Goal: Transaction & Acquisition: Obtain resource

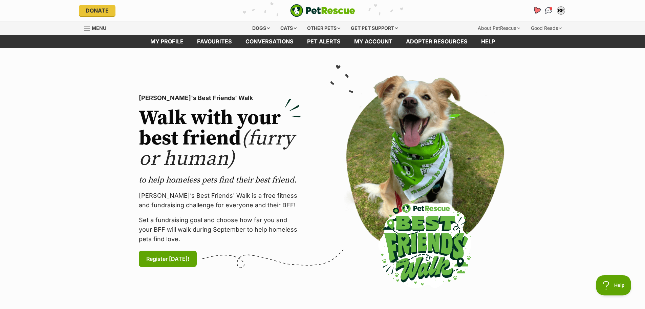
click at [539, 11] on icon "Favourites" at bounding box center [536, 10] width 8 height 8
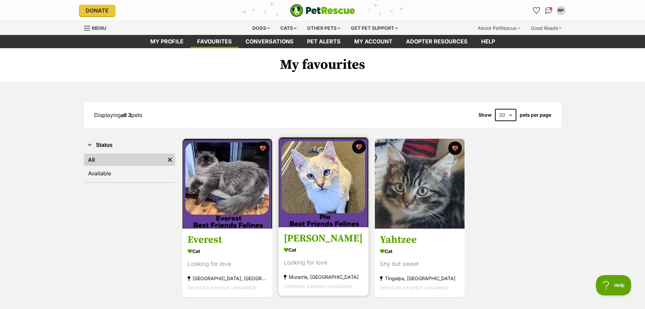
click at [328, 192] on img at bounding box center [324, 182] width 90 height 90
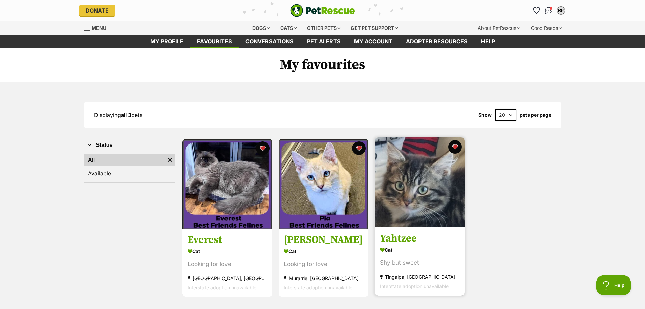
click at [437, 186] on img at bounding box center [420, 182] width 90 height 90
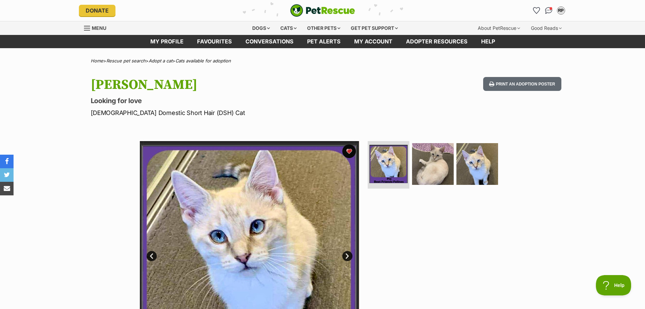
scroll to position [270, 0]
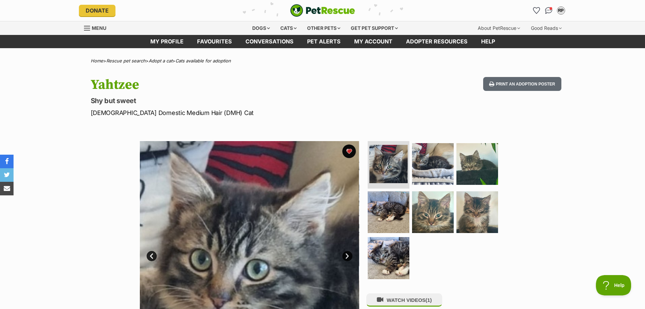
click at [347, 258] on link "Next" at bounding box center [347, 256] width 10 height 10
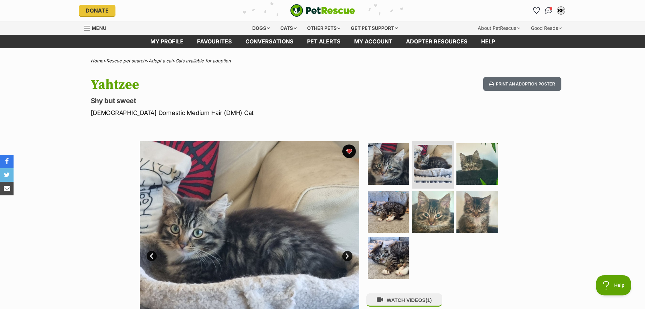
click at [347, 258] on link "Next" at bounding box center [347, 256] width 10 height 10
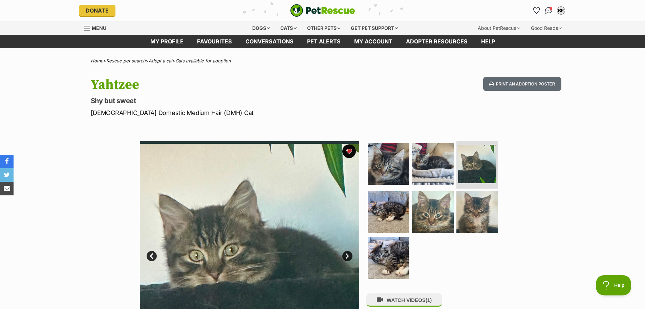
click at [347, 258] on link "Next" at bounding box center [347, 256] width 10 height 10
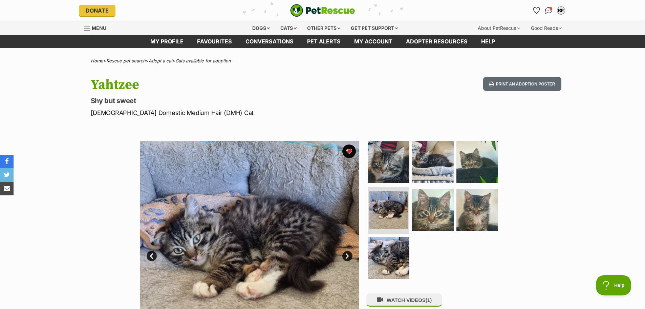
click at [347, 258] on link "Next" at bounding box center [347, 256] width 10 height 10
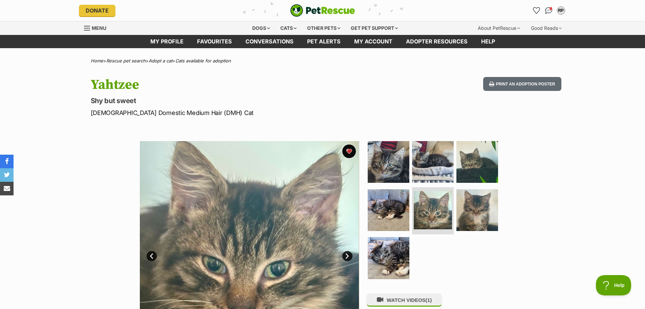
click at [347, 258] on link "Next" at bounding box center [347, 256] width 10 height 10
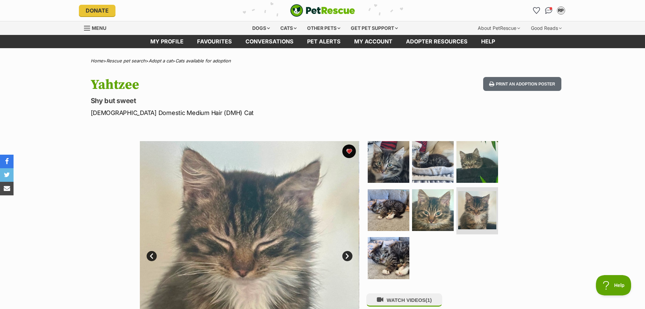
click at [347, 258] on link "Next" at bounding box center [347, 256] width 10 height 10
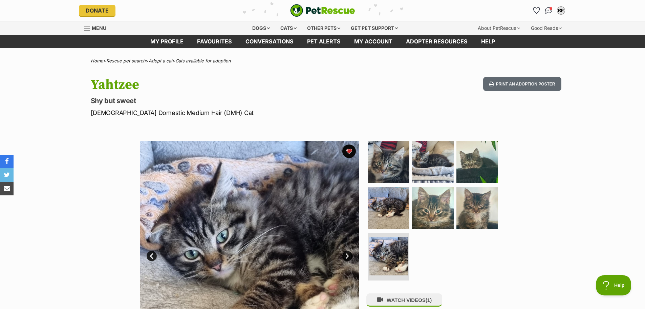
scroll to position [270, 0]
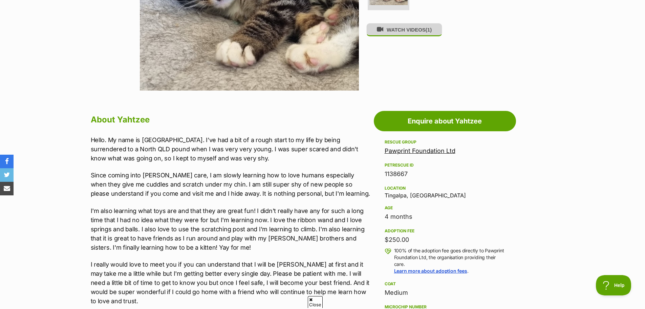
click at [417, 32] on button "WATCH VIDEOS (1)" at bounding box center [405, 29] width 76 height 13
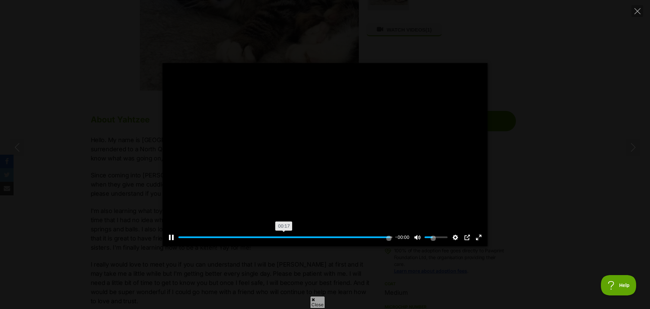
type input "100"
click at [639, 9] on icon "Close" at bounding box center [638, 11] width 6 height 6
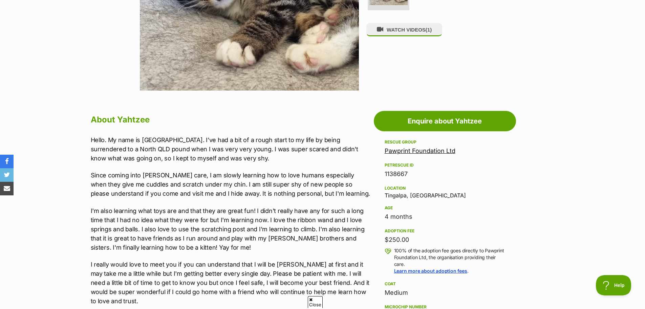
scroll to position [0, 0]
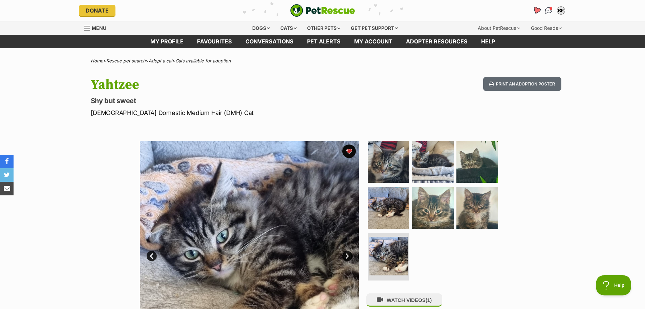
click at [539, 7] on icon "Favourites" at bounding box center [536, 10] width 9 height 9
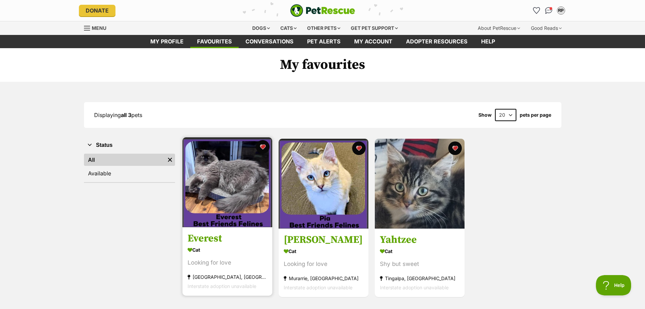
click at [221, 178] on img at bounding box center [228, 182] width 90 height 90
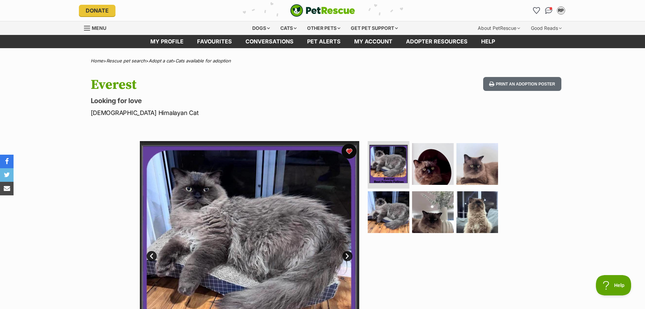
click at [351, 154] on button "favourite" at bounding box center [349, 151] width 15 height 15
click at [283, 27] on div "Cats" at bounding box center [289, 28] width 26 height 14
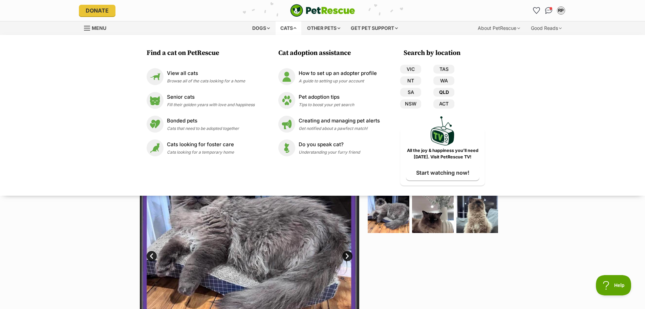
click at [442, 94] on link "QLD" at bounding box center [444, 92] width 21 height 9
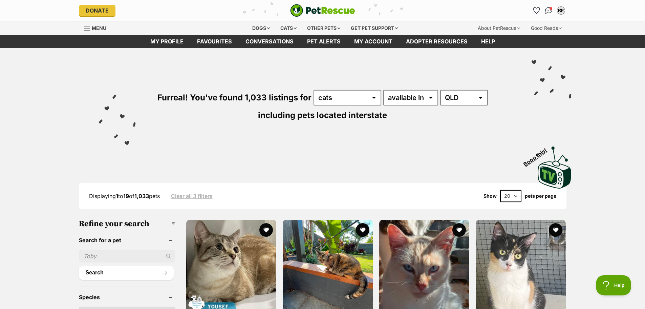
scroll to position [270, 0]
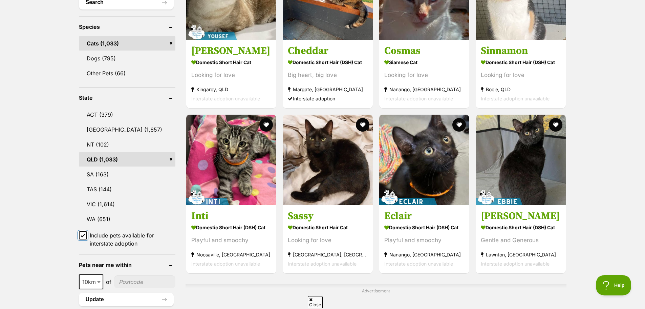
click at [85, 235] on input "Include pets available for interstate adoption" at bounding box center [83, 235] width 8 height 8
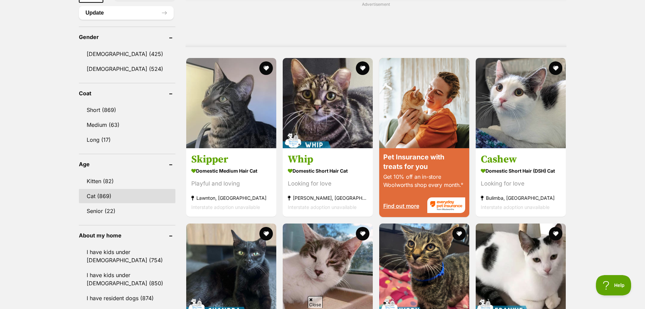
scroll to position [270, 0]
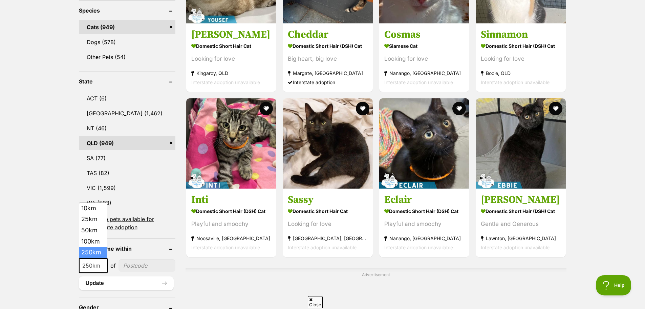
click at [102, 266] on b at bounding box center [103, 266] width 3 height 2
select select "50"
click at [137, 269] on input"] "postcode" at bounding box center [145, 265] width 60 height 13
type input"] "4128"
click at [101, 281] on button "Update" at bounding box center [126, 283] width 95 height 14
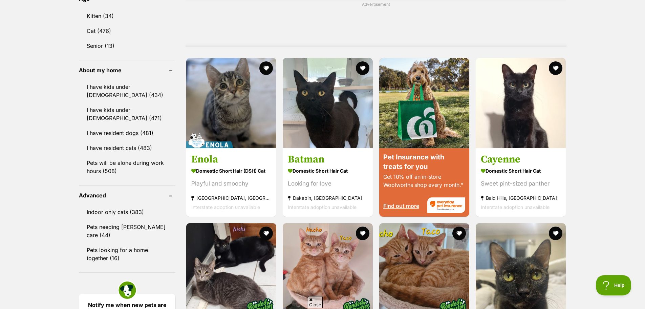
scroll to position [270, 0]
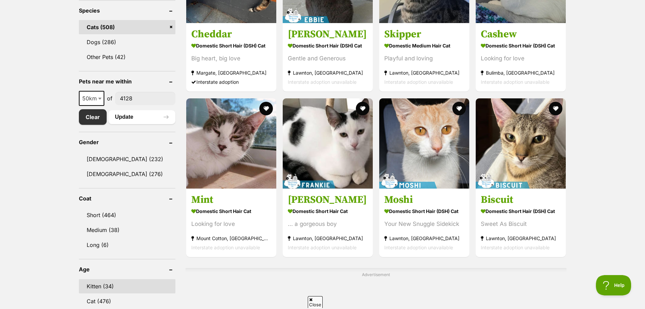
click at [125, 287] on link "Kitten (34)" at bounding box center [127, 286] width 97 height 14
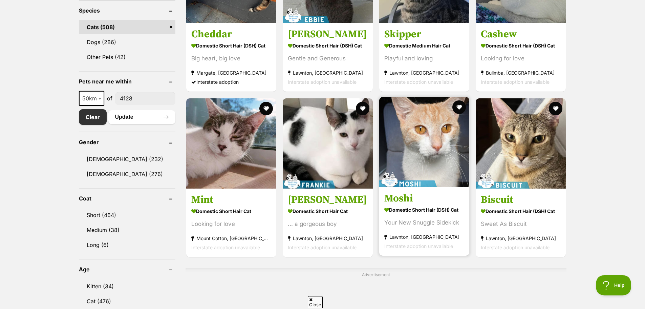
scroll to position [254, 0]
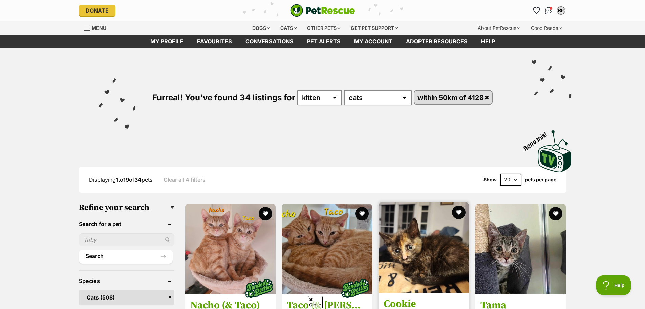
scroll to position [270, 0]
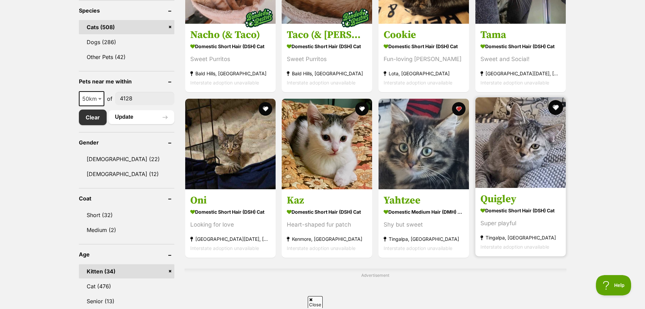
click at [557, 106] on button "favourite" at bounding box center [555, 107] width 15 height 15
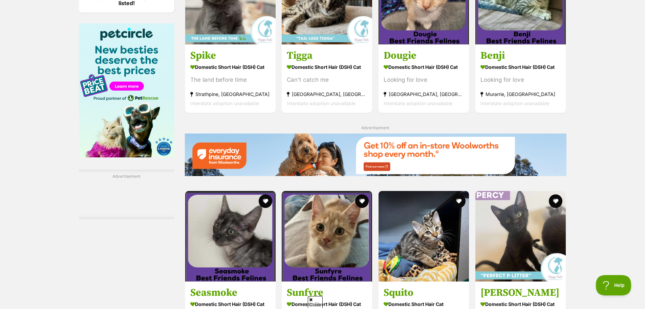
scroll to position [540, 0]
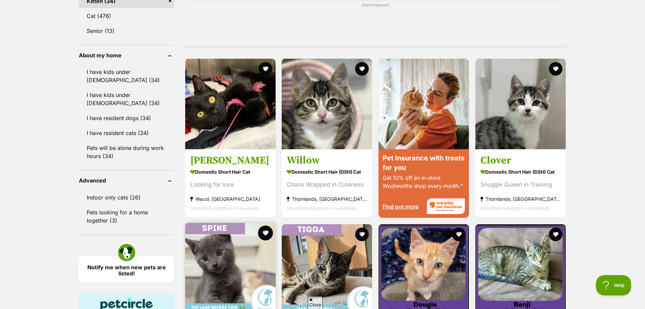
click at [266, 231] on button "favourite" at bounding box center [265, 232] width 15 height 15
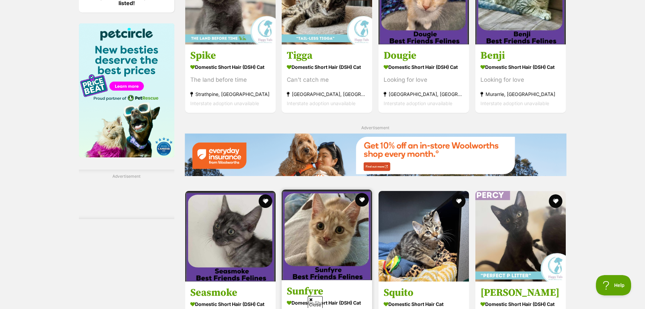
scroll to position [1080, 0]
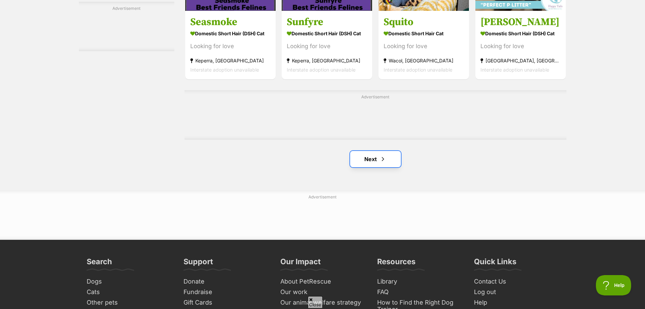
click at [384, 166] on link "Next" at bounding box center [375, 159] width 51 height 16
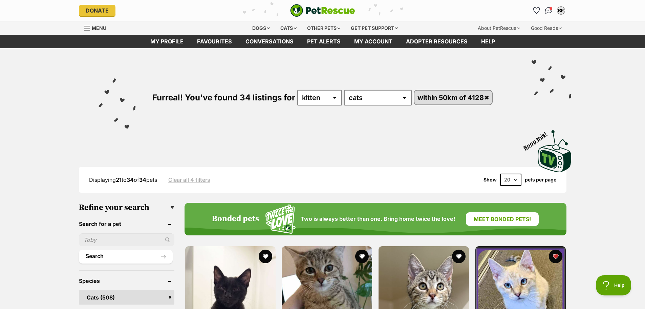
scroll to position [270, 0]
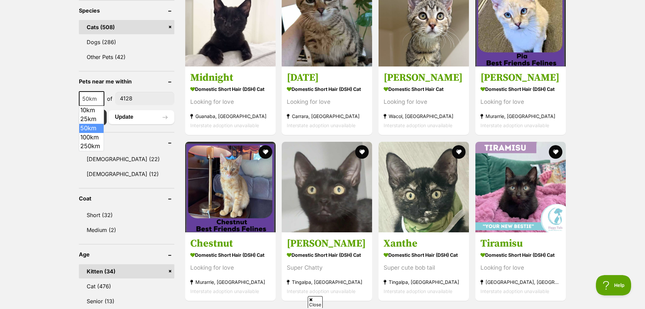
click at [98, 98] on b at bounding box center [99, 99] width 3 height 2
select select "100"
click at [141, 117] on button "Update" at bounding box center [141, 117] width 66 height 14
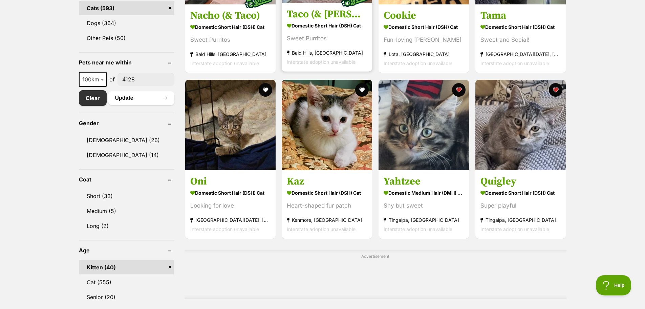
scroll to position [540, 0]
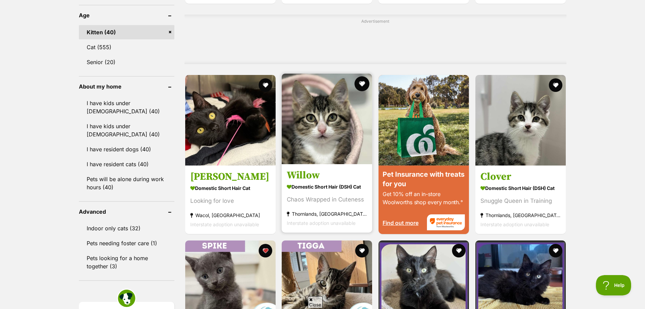
click at [359, 83] on button "favourite" at bounding box center [362, 83] width 15 height 15
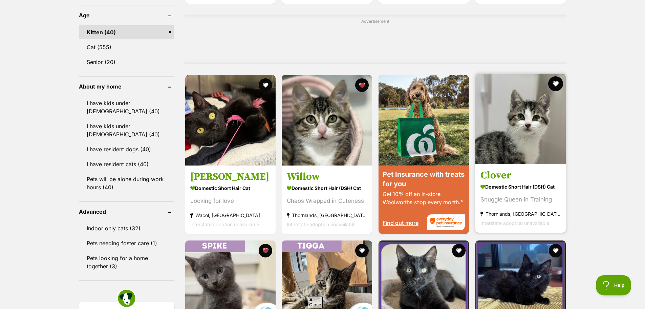
click at [557, 85] on button "favourite" at bounding box center [555, 83] width 15 height 15
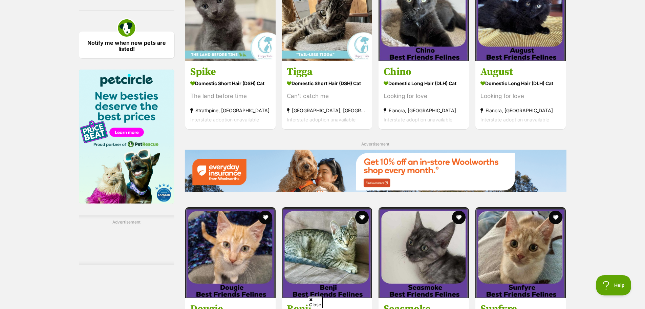
scroll to position [1080, 0]
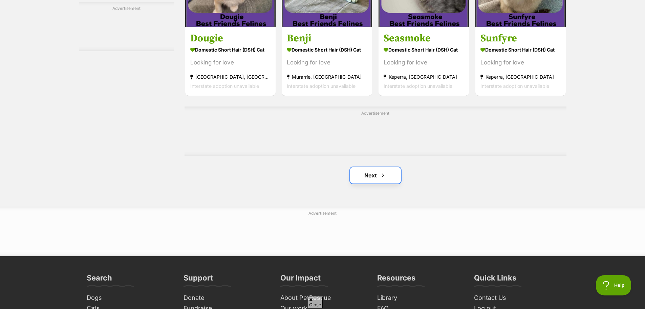
click at [371, 172] on link "Next" at bounding box center [375, 175] width 51 height 16
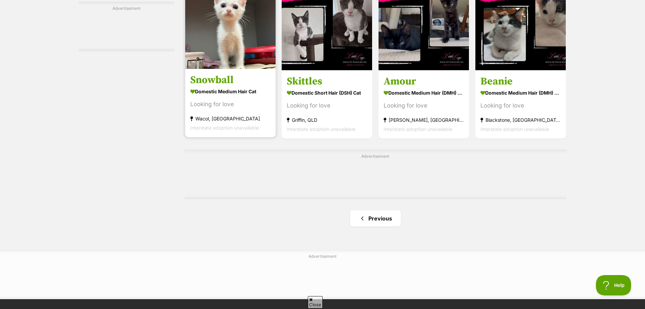
scroll to position [810, 0]
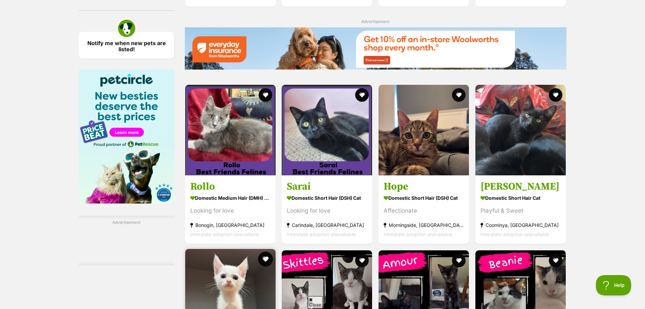
click at [264, 261] on button "favourite" at bounding box center [265, 258] width 15 height 15
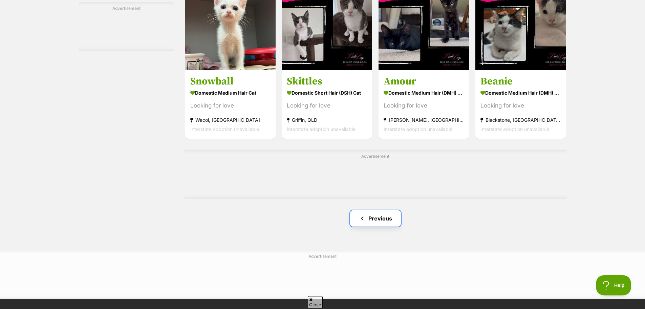
click at [371, 219] on link "Previous" at bounding box center [375, 218] width 51 height 16
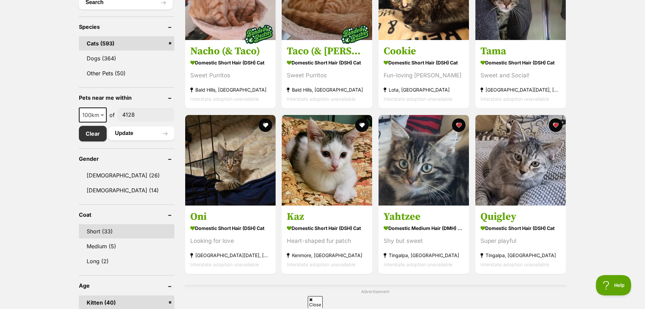
scroll to position [540, 0]
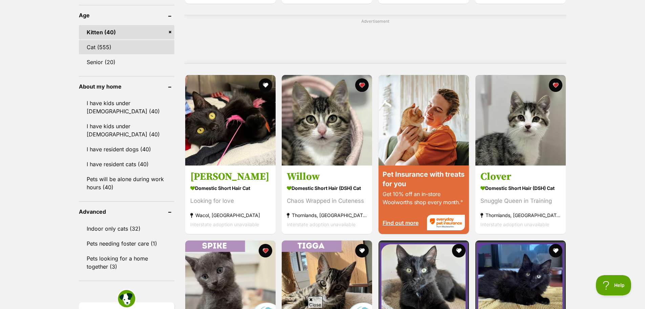
click at [106, 50] on link "Cat (555)" at bounding box center [127, 47] width 96 height 14
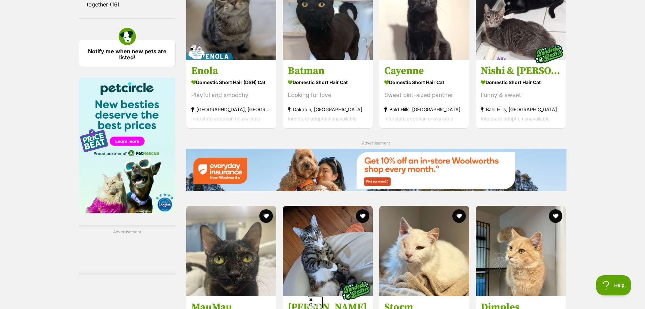
scroll to position [1080, 0]
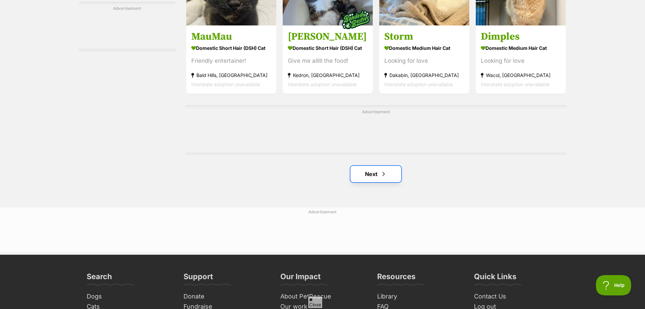
click at [384, 181] on link "Next" at bounding box center [376, 174] width 51 height 16
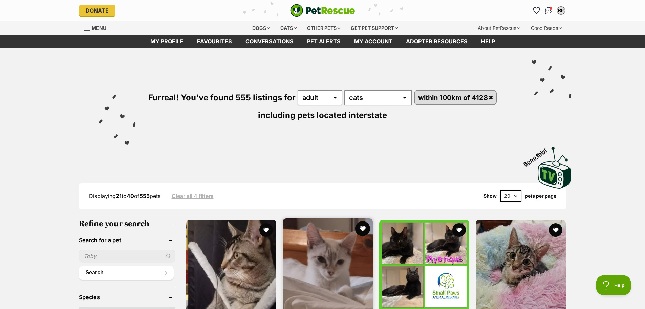
drag, startPoint x: 362, startPoint y: 226, endPoint x: 352, endPoint y: 231, distance: 11.7
click at [362, 226] on button "favourite" at bounding box center [363, 229] width 14 height 14
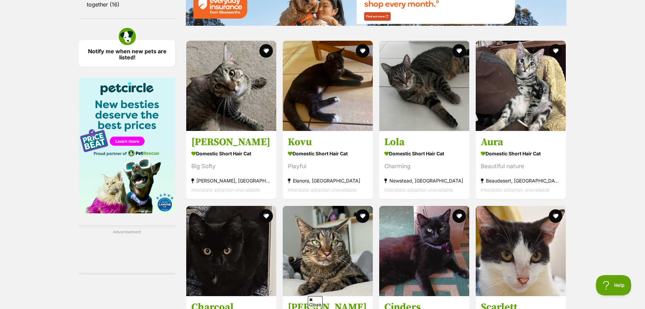
scroll to position [1080, 0]
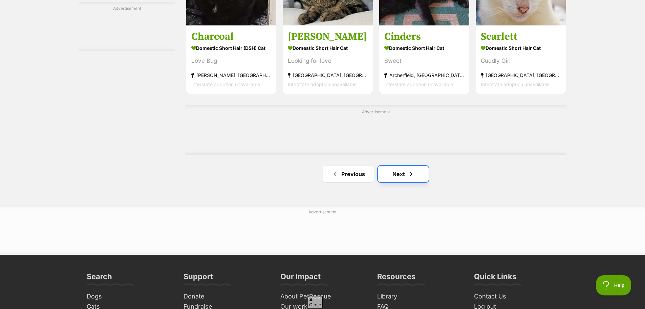
click at [403, 177] on link "Next" at bounding box center [403, 174] width 51 height 16
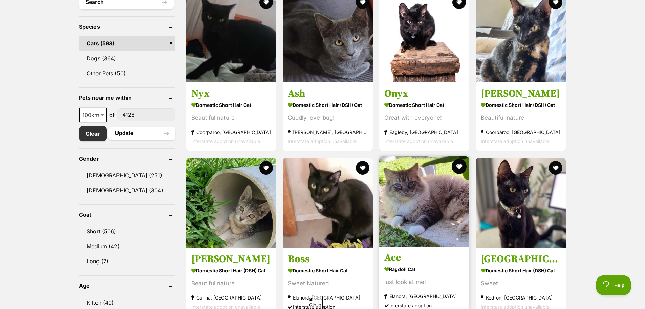
click at [460, 167] on button "favourite" at bounding box center [459, 166] width 15 height 15
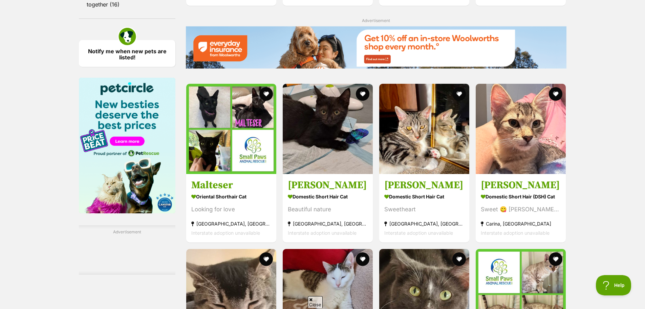
scroll to position [1080, 0]
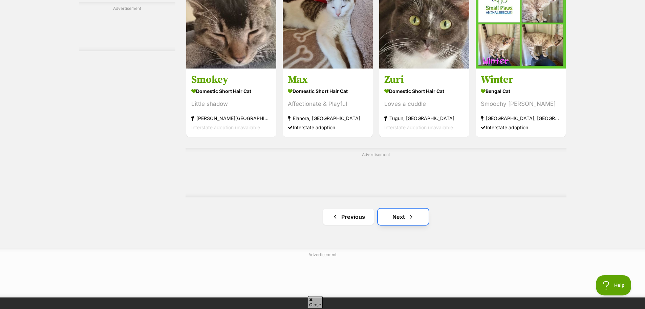
click at [412, 223] on link "Next" at bounding box center [403, 216] width 51 height 16
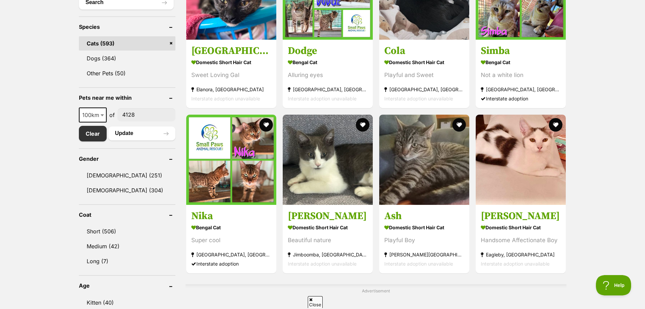
scroll to position [540, 0]
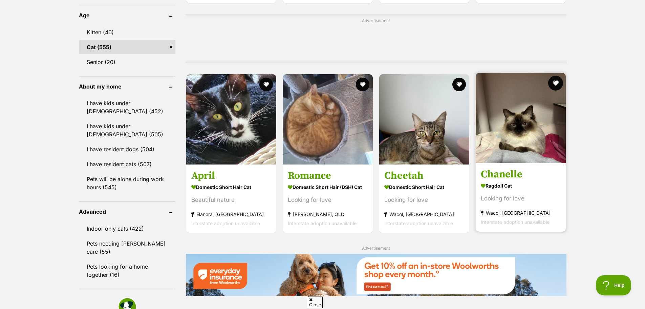
click at [554, 86] on button "favourite" at bounding box center [555, 83] width 15 height 15
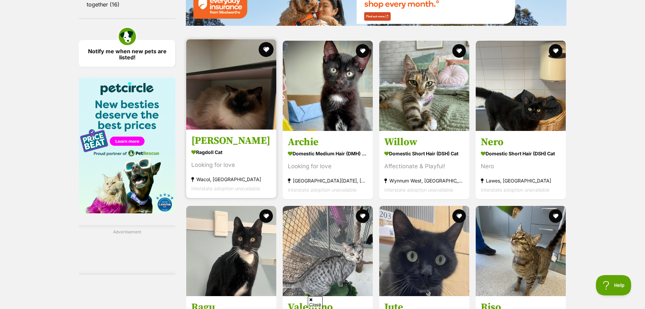
click at [265, 54] on button "favourite" at bounding box center [266, 49] width 15 height 15
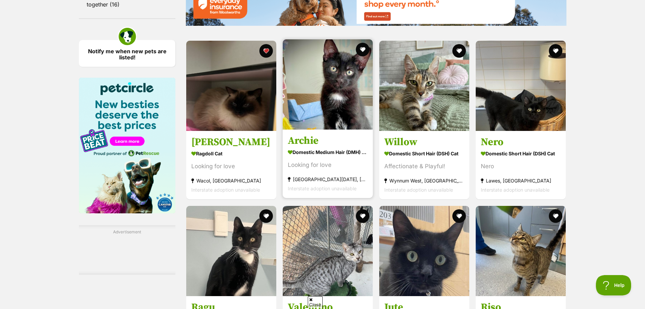
scroll to position [1080, 0]
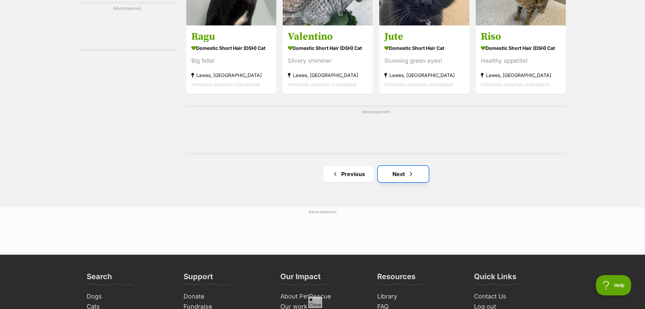
click at [403, 178] on link "Next" at bounding box center [403, 174] width 51 height 16
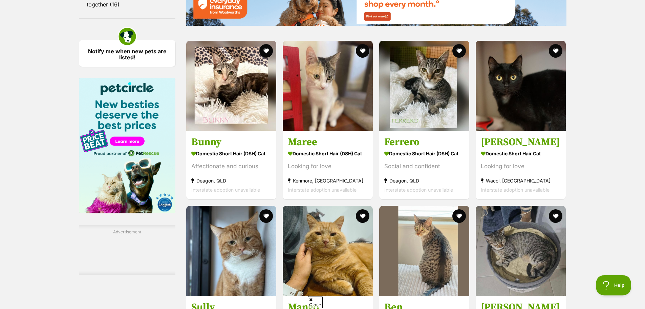
scroll to position [1080, 0]
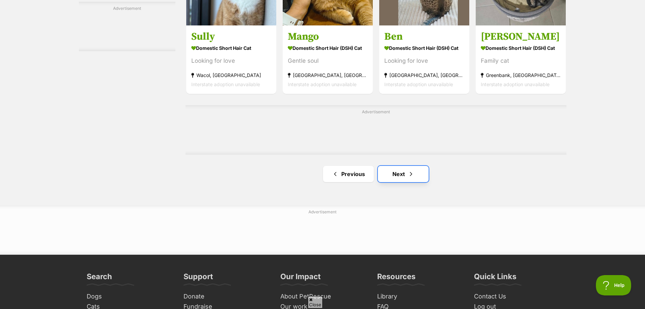
drag, startPoint x: 0, startPoint y: 0, endPoint x: 403, endPoint y: 178, distance: 440.9
click at [403, 178] on link "Next" at bounding box center [403, 174] width 51 height 16
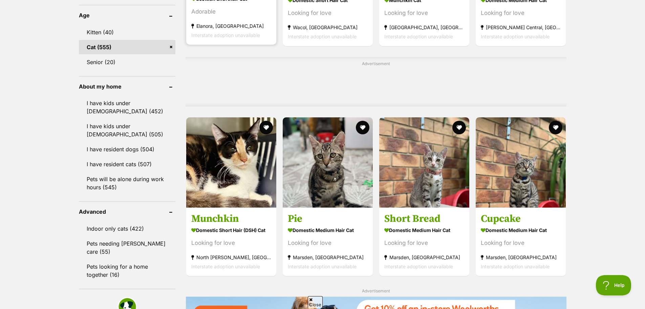
scroll to position [810, 0]
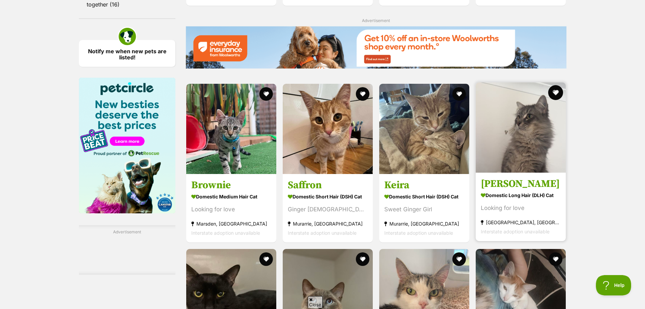
click at [560, 94] on button "favourite" at bounding box center [555, 92] width 15 height 15
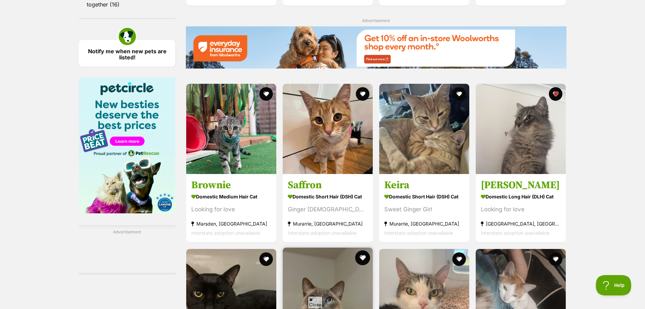
click at [364, 258] on button "favourite" at bounding box center [362, 257] width 15 height 15
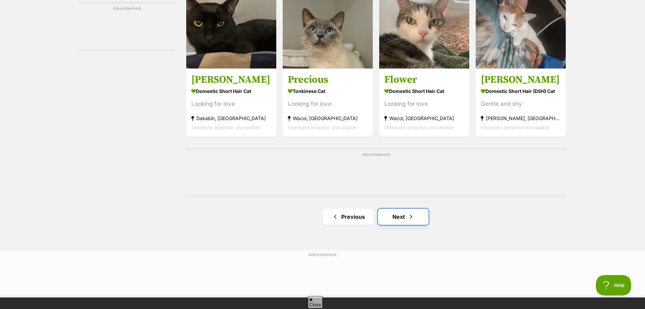
click at [401, 218] on link "Next" at bounding box center [403, 216] width 51 height 16
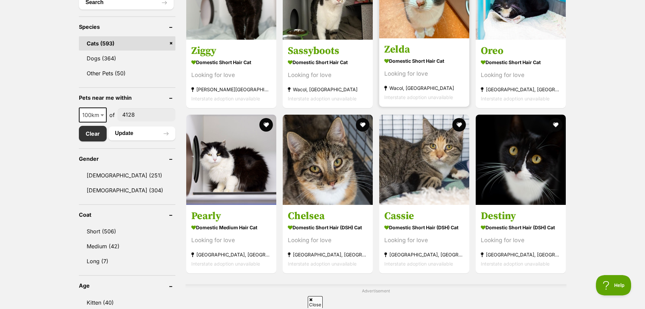
scroll to position [540, 0]
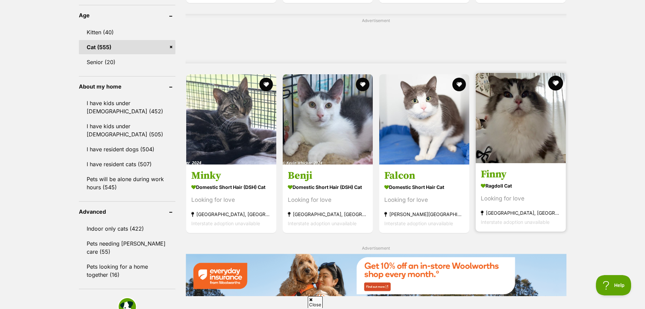
click at [558, 84] on button "favourite" at bounding box center [555, 83] width 15 height 15
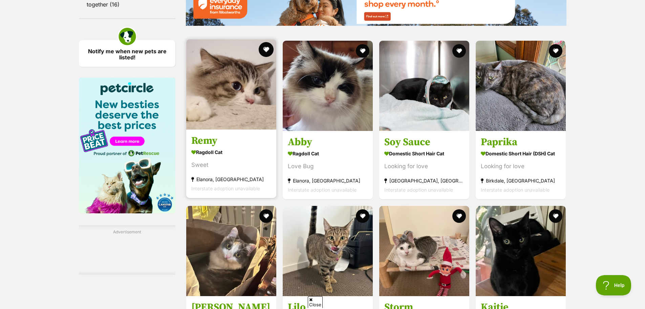
click at [269, 52] on button "favourite" at bounding box center [266, 49] width 15 height 15
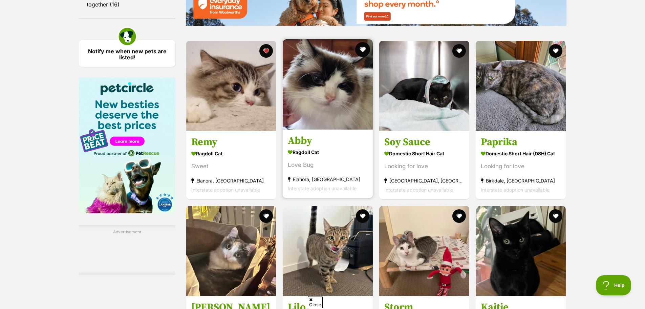
click at [363, 51] on button "favourite" at bounding box center [362, 49] width 15 height 15
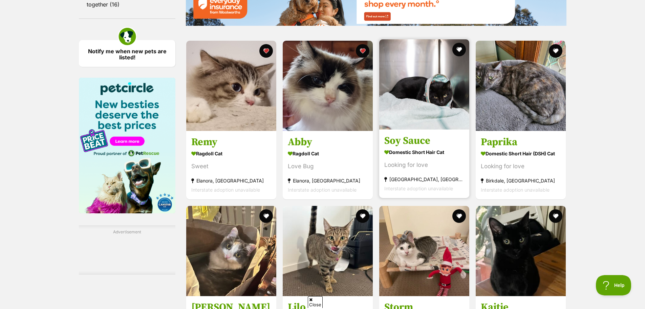
scroll to position [1080, 0]
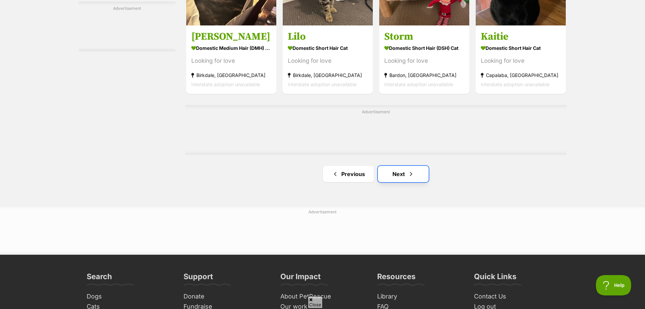
click at [408, 174] on span "Next page" at bounding box center [411, 174] width 7 height 8
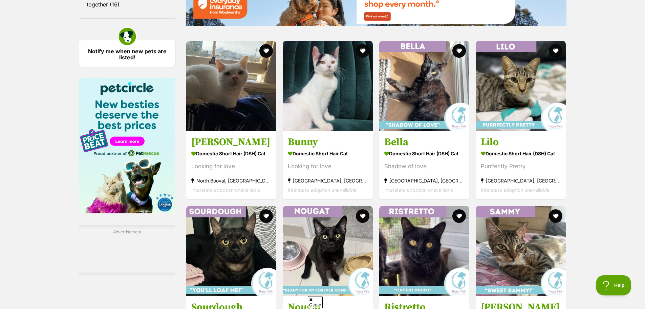
scroll to position [1080, 0]
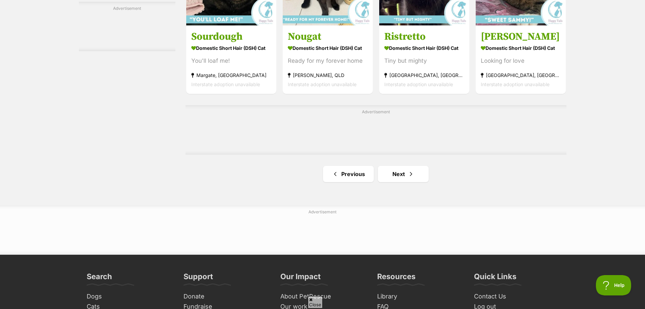
click at [413, 170] on link "Next" at bounding box center [403, 174] width 51 height 16
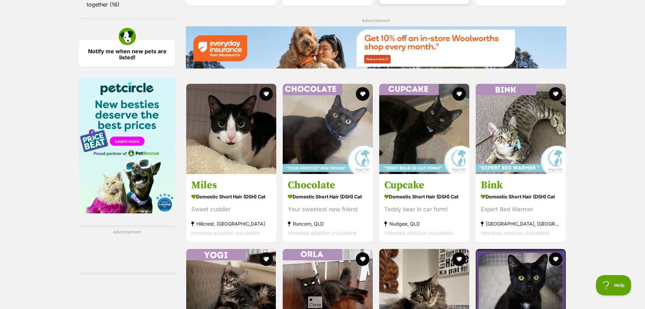
scroll to position [1080, 0]
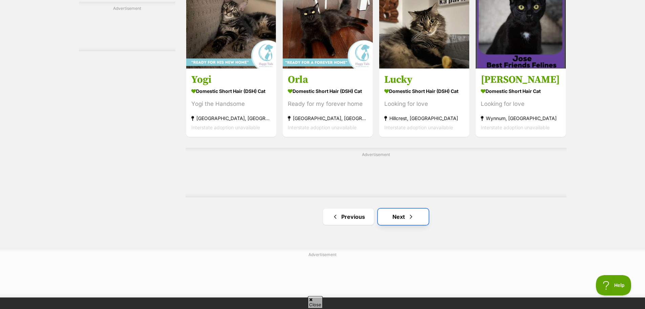
click at [409, 218] on span "Next page" at bounding box center [411, 216] width 7 height 8
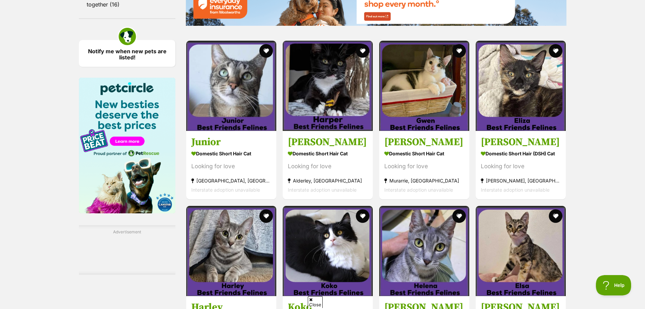
scroll to position [1080, 0]
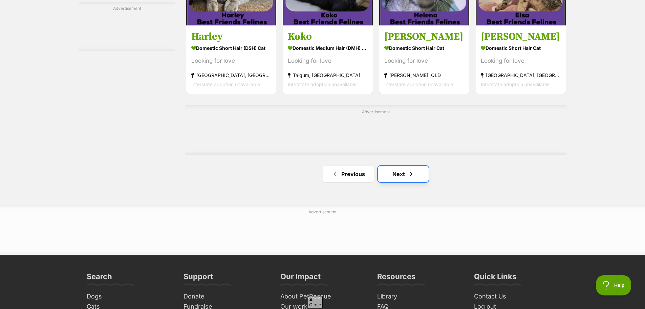
click at [399, 181] on link "Next" at bounding box center [403, 174] width 51 height 16
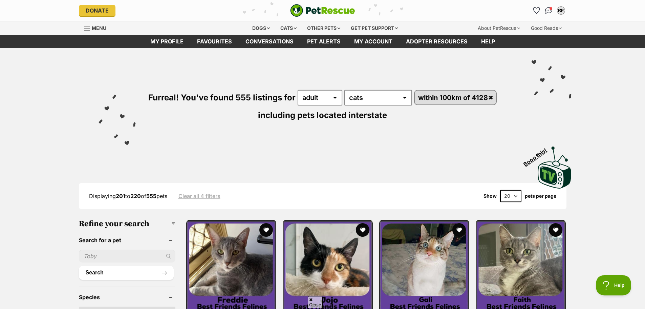
scroll to position [270, 0]
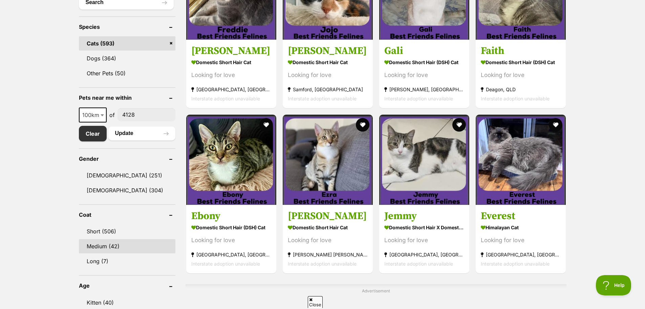
click at [104, 250] on link "Medium (42)" at bounding box center [127, 246] width 97 height 14
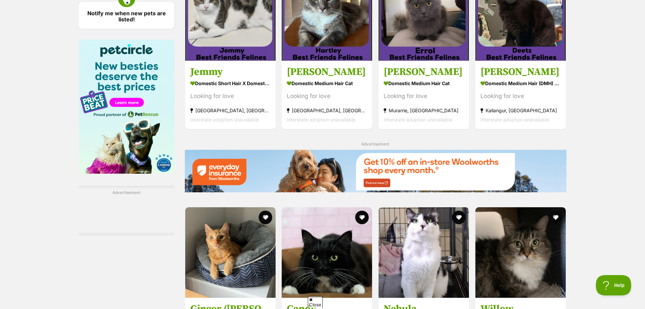
scroll to position [1080, 0]
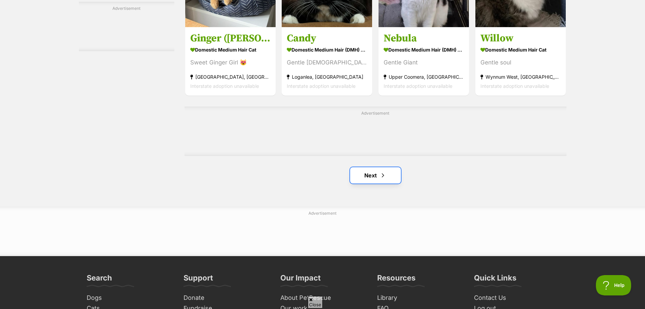
click at [375, 171] on link "Next" at bounding box center [375, 175] width 51 height 16
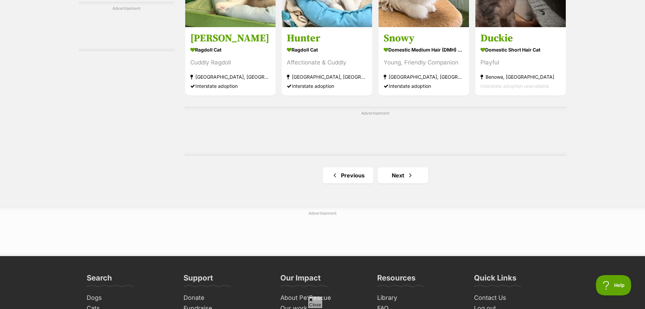
scroll to position [810, 0]
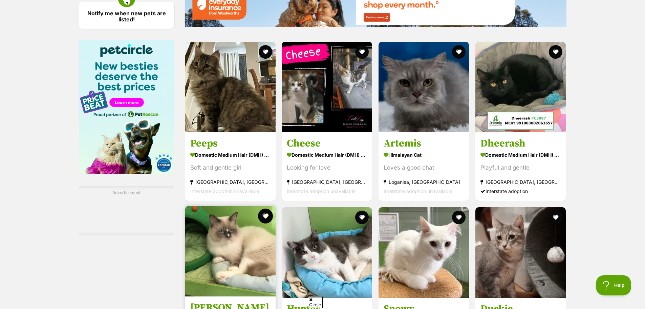
click at [268, 218] on button "favourite" at bounding box center [265, 215] width 15 height 15
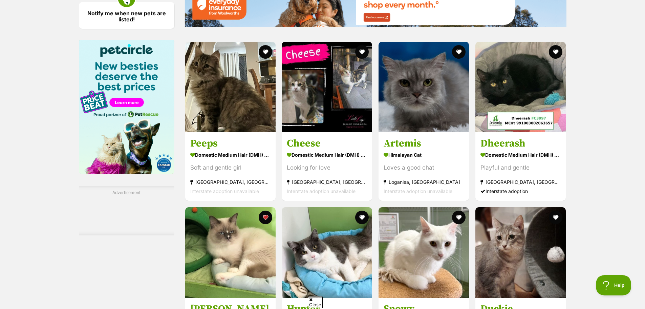
scroll to position [1080, 0]
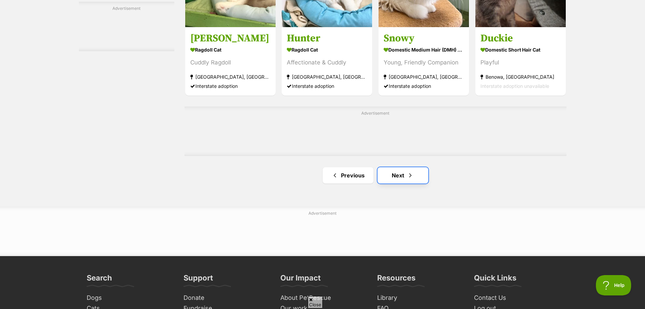
click at [418, 178] on link "Next" at bounding box center [403, 175] width 51 height 16
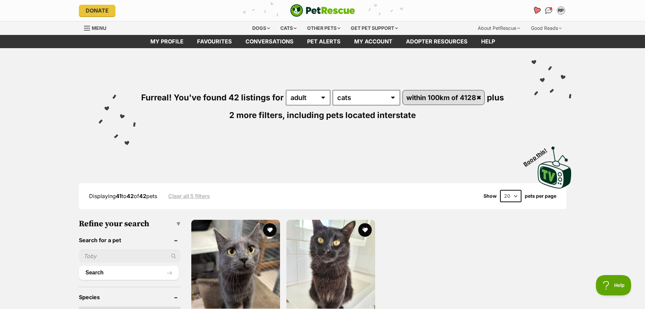
click at [537, 8] on icon "Favourites" at bounding box center [536, 10] width 8 height 8
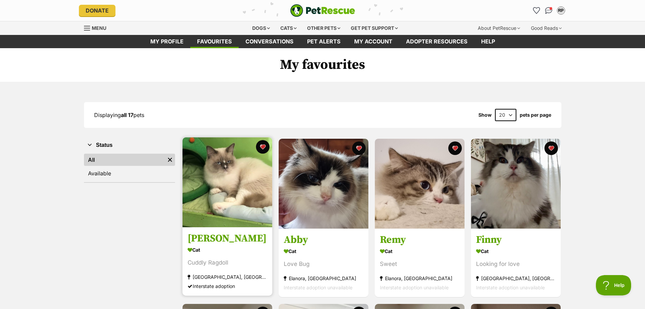
click at [239, 164] on img at bounding box center [228, 182] width 90 height 90
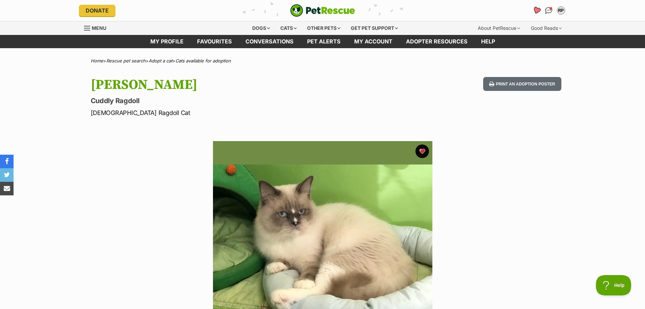
click at [537, 11] on icon "Favourites" at bounding box center [536, 10] width 8 height 8
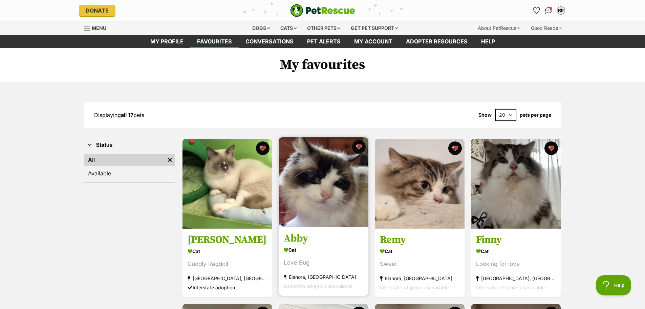
click at [343, 187] on img at bounding box center [324, 182] width 90 height 90
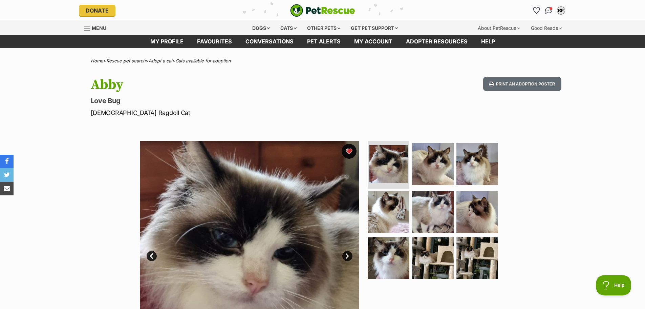
click at [347, 149] on button "favourite" at bounding box center [349, 151] width 15 height 15
click at [536, 11] on icon "Favourites" at bounding box center [536, 10] width 8 height 8
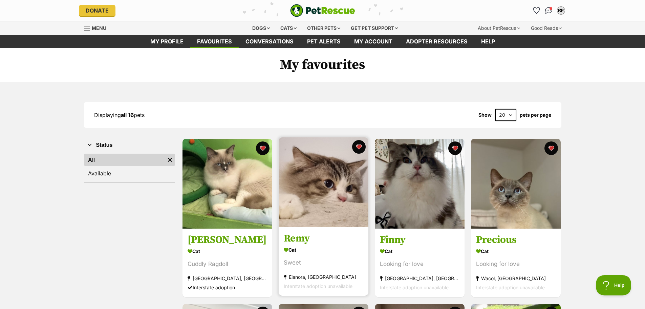
click at [315, 182] on img at bounding box center [324, 182] width 90 height 90
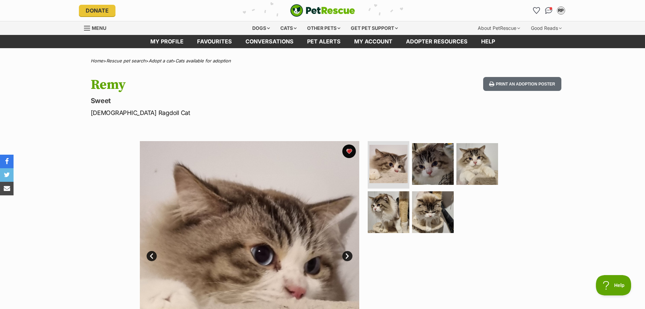
click at [348, 257] on link "Next" at bounding box center [347, 256] width 10 height 10
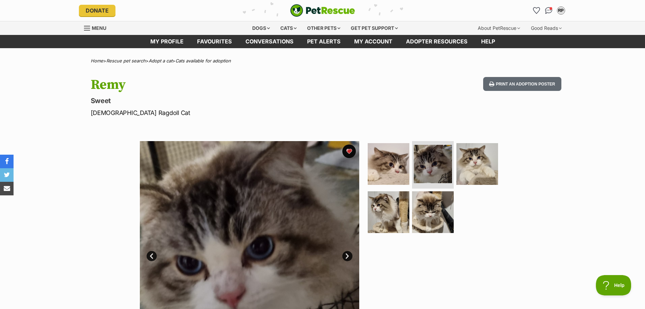
click at [348, 256] on link "Next" at bounding box center [347, 256] width 10 height 10
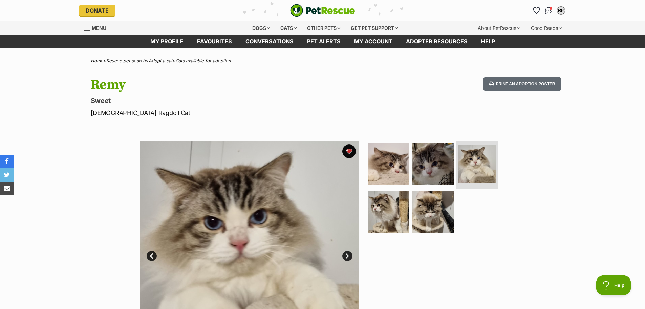
click at [348, 256] on link "Next" at bounding box center [347, 256] width 10 height 10
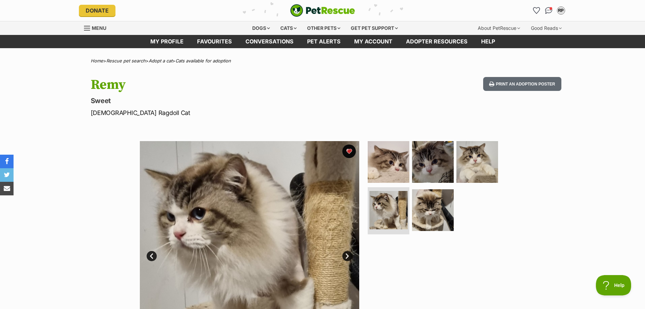
click at [348, 256] on link "Next" at bounding box center [347, 256] width 10 height 10
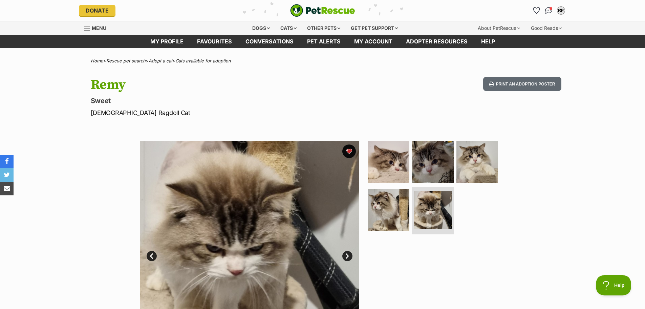
click at [348, 256] on link "Next" at bounding box center [347, 256] width 10 height 10
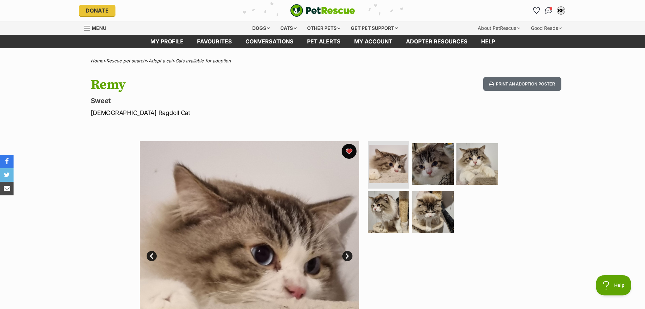
click at [351, 150] on button "favourite" at bounding box center [349, 151] width 15 height 15
click at [538, 6] on link "Favourites" at bounding box center [537, 11] width 14 height 14
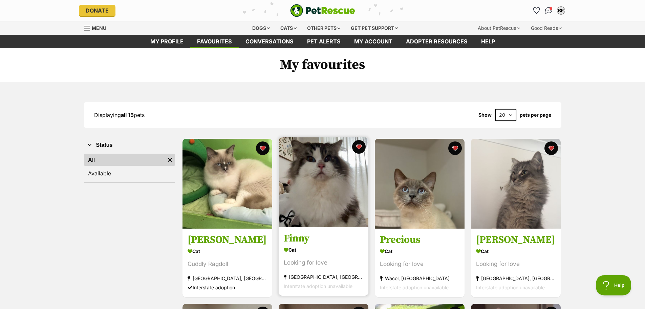
click at [359, 205] on img at bounding box center [324, 182] width 90 height 90
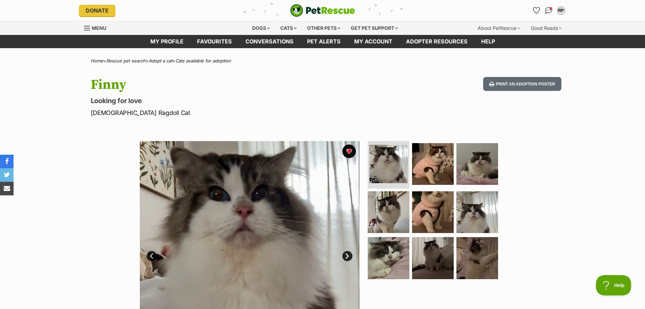
click at [351, 258] on link "Next" at bounding box center [347, 256] width 10 height 10
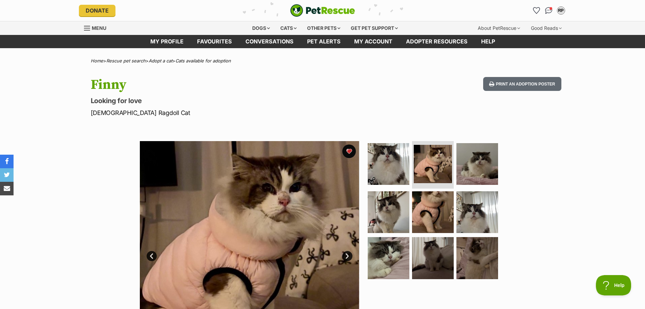
click at [351, 258] on link "Next" at bounding box center [347, 256] width 10 height 10
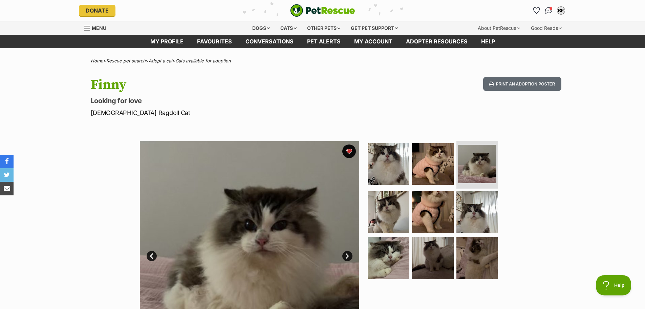
click at [351, 258] on link "Next" at bounding box center [347, 256] width 10 height 10
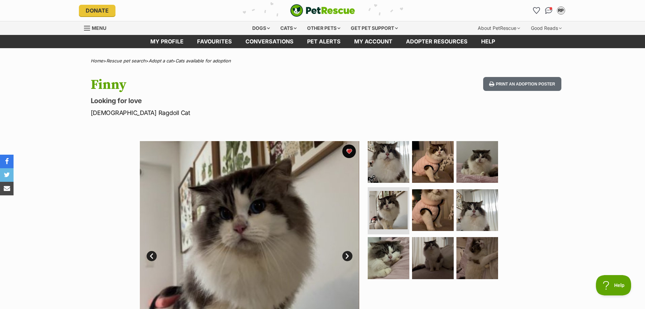
click at [351, 258] on link "Next" at bounding box center [347, 256] width 10 height 10
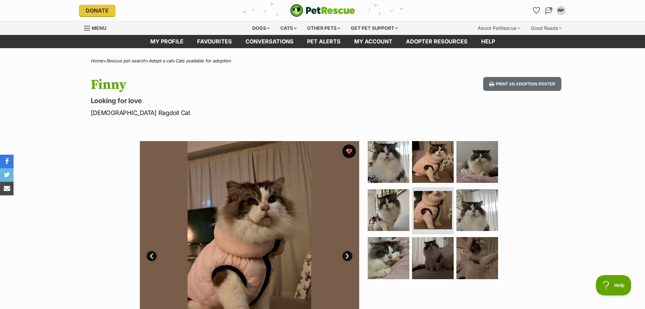
click at [351, 258] on link "Next" at bounding box center [347, 256] width 10 height 10
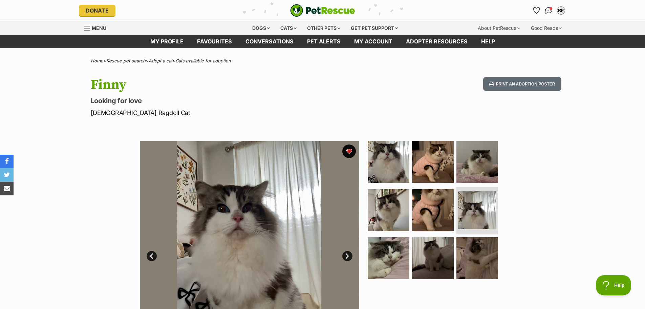
click at [351, 258] on link "Next" at bounding box center [347, 256] width 10 height 10
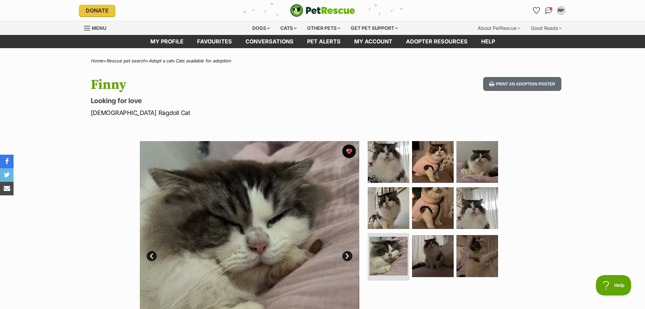
click at [351, 258] on link "Next" at bounding box center [347, 256] width 10 height 10
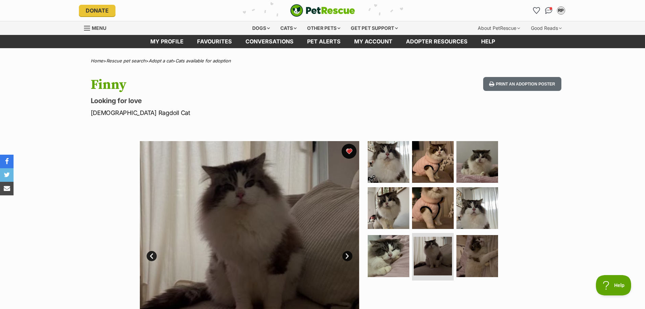
click at [350, 152] on button "favourite" at bounding box center [349, 151] width 15 height 15
click at [534, 10] on icon "Favourites" at bounding box center [536, 10] width 9 height 9
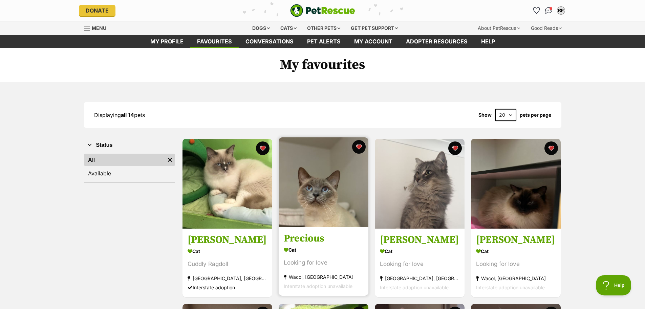
click at [361, 198] on img at bounding box center [324, 182] width 90 height 90
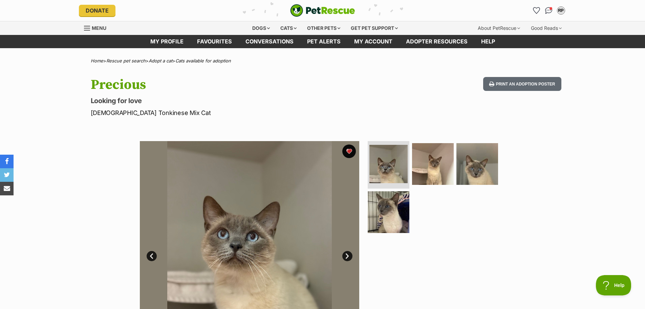
click at [344, 258] on link "Next" at bounding box center [347, 256] width 10 height 10
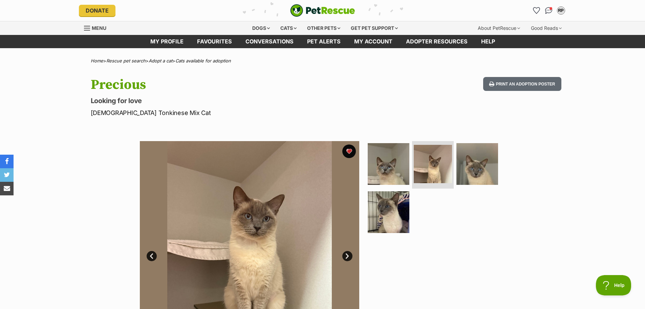
click at [344, 258] on link "Next" at bounding box center [347, 256] width 10 height 10
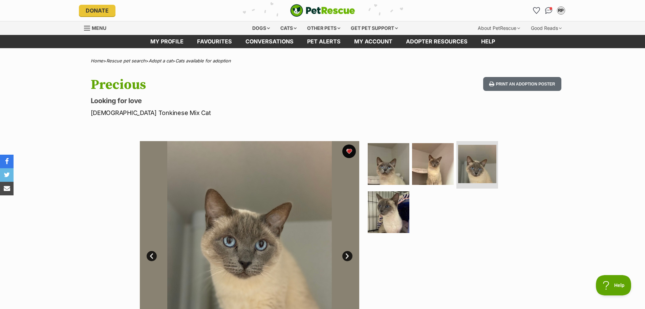
click at [344, 258] on link "Next" at bounding box center [347, 256] width 10 height 10
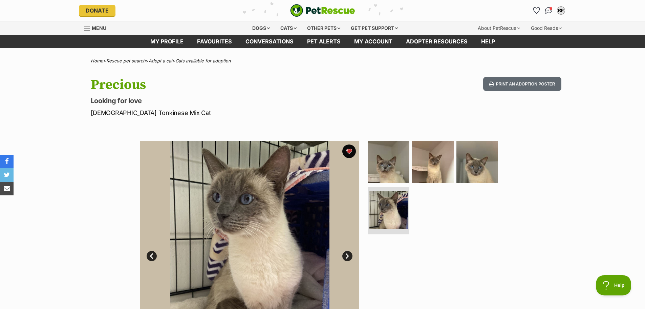
click at [344, 258] on link "Next" at bounding box center [347, 256] width 10 height 10
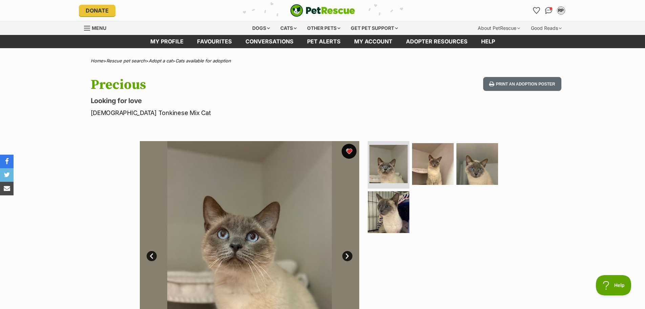
click at [348, 151] on button "favourite" at bounding box center [349, 151] width 15 height 15
click at [535, 12] on icon "Favourites" at bounding box center [536, 10] width 8 height 8
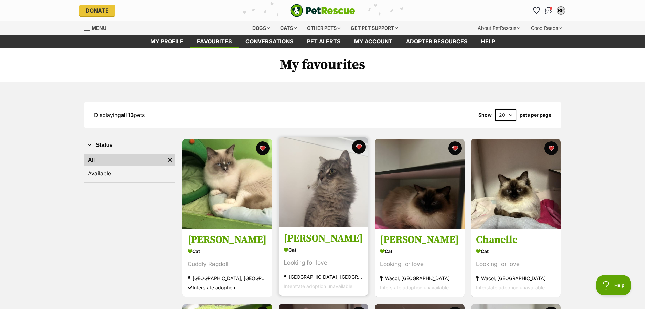
click at [357, 186] on img at bounding box center [324, 182] width 90 height 90
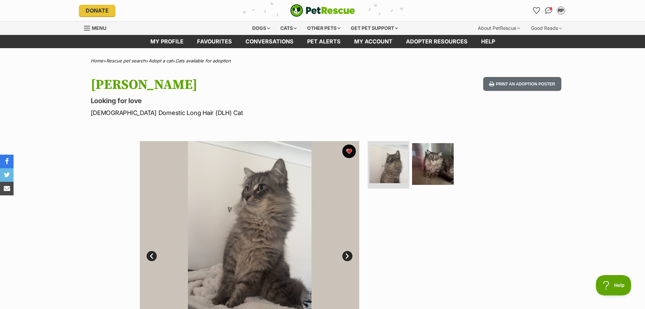
click at [346, 257] on link "Next" at bounding box center [347, 256] width 10 height 10
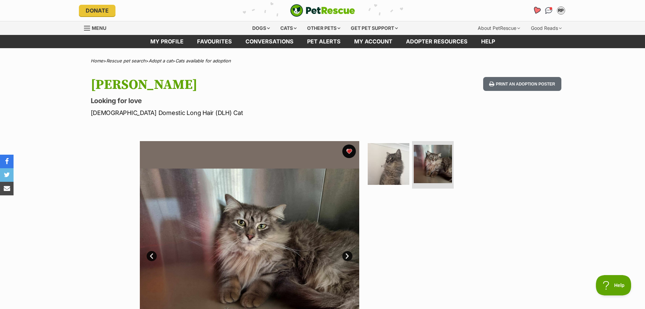
click at [535, 11] on icon "Favourites" at bounding box center [536, 10] width 9 height 9
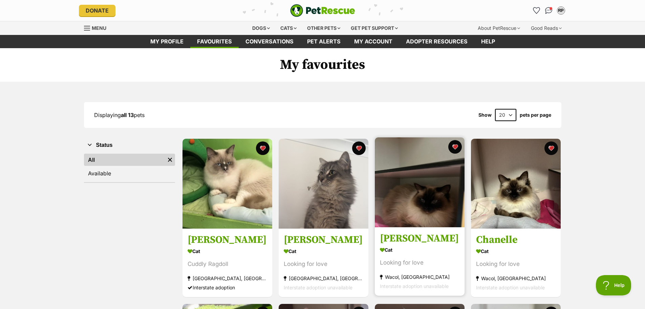
click at [409, 193] on img at bounding box center [420, 182] width 90 height 90
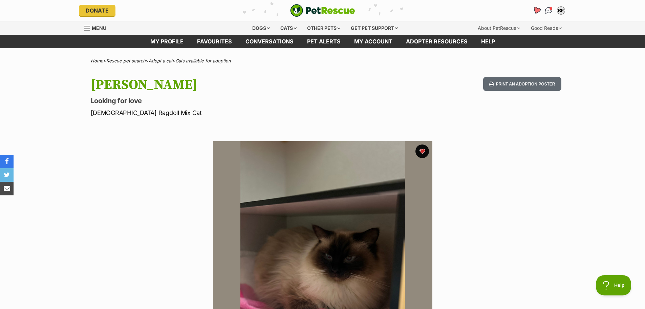
click at [536, 11] on icon "Favourites" at bounding box center [536, 10] width 8 height 8
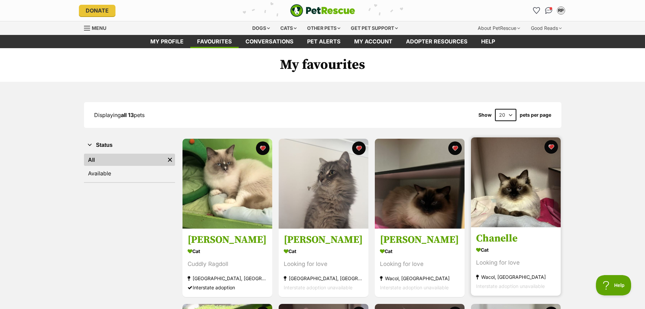
click at [498, 194] on img at bounding box center [516, 182] width 90 height 90
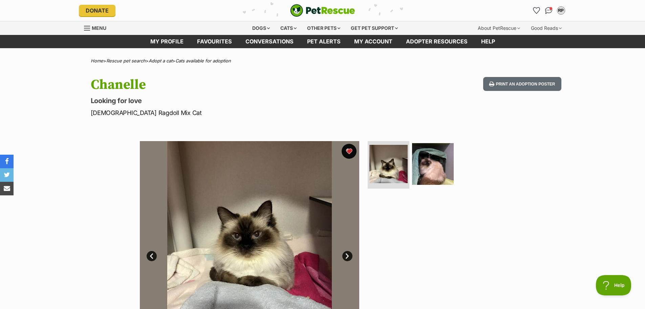
click at [349, 152] on button "favourite" at bounding box center [349, 151] width 15 height 15
click at [537, 13] on icon "Favourites" at bounding box center [536, 10] width 8 height 8
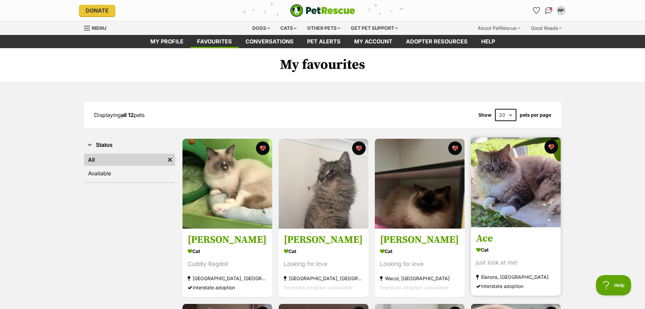
click at [516, 176] on img at bounding box center [516, 182] width 90 height 90
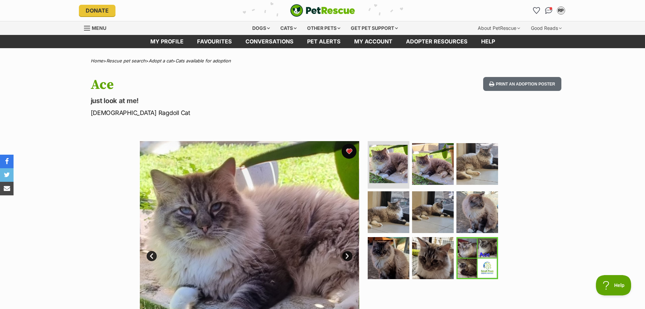
click at [346, 152] on button "favourite" at bounding box center [349, 151] width 15 height 15
click at [535, 14] on link "Favourites" at bounding box center [537, 11] width 14 height 14
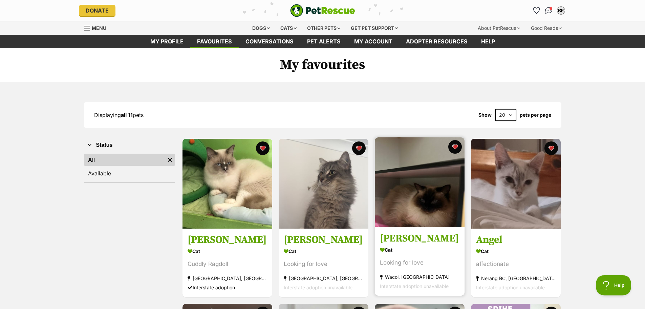
click at [430, 196] on img at bounding box center [420, 182] width 90 height 90
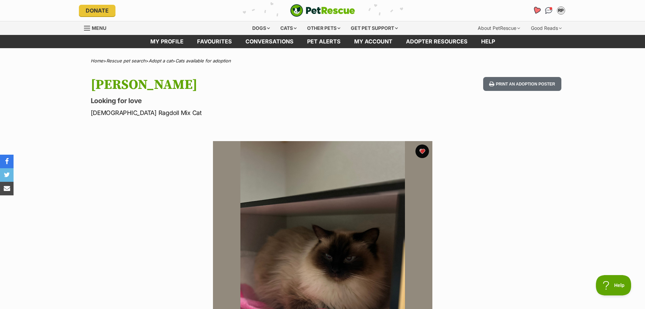
click at [536, 13] on icon "Favourites" at bounding box center [536, 10] width 8 height 8
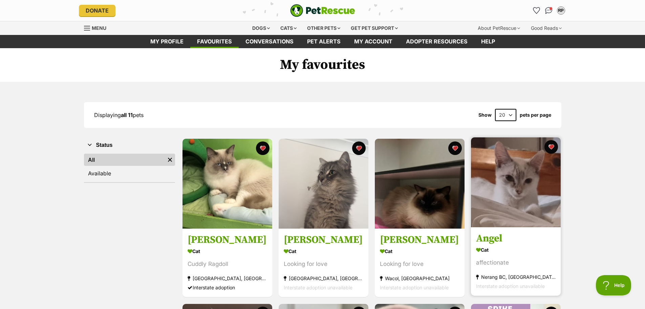
click at [496, 168] on img at bounding box center [516, 182] width 90 height 90
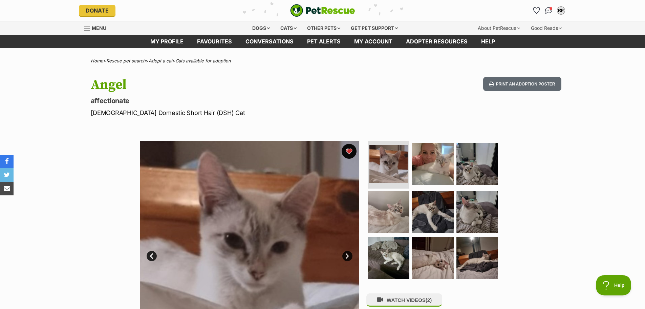
click at [351, 155] on button "favourite" at bounding box center [349, 151] width 15 height 15
drag, startPoint x: 537, startPoint y: 11, endPoint x: 537, endPoint y: 15, distance: 3.7
click at [537, 12] on icon "Favourites" at bounding box center [536, 10] width 8 height 8
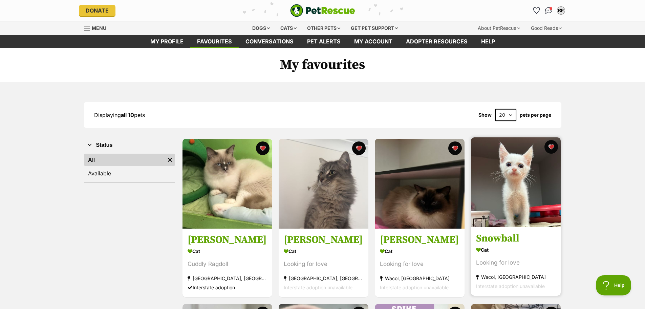
click at [496, 188] on img at bounding box center [516, 182] width 90 height 90
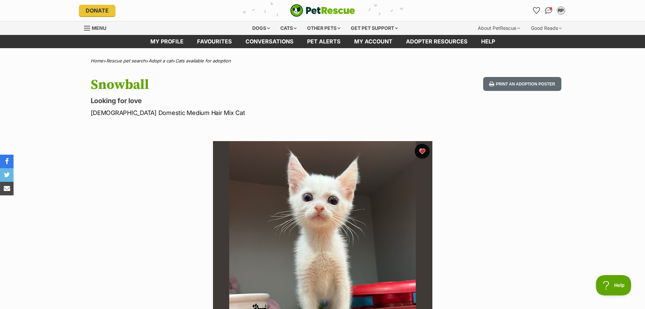
click at [423, 150] on button "favourite" at bounding box center [422, 151] width 15 height 15
click at [539, 11] on icon "Favourites" at bounding box center [536, 10] width 8 height 8
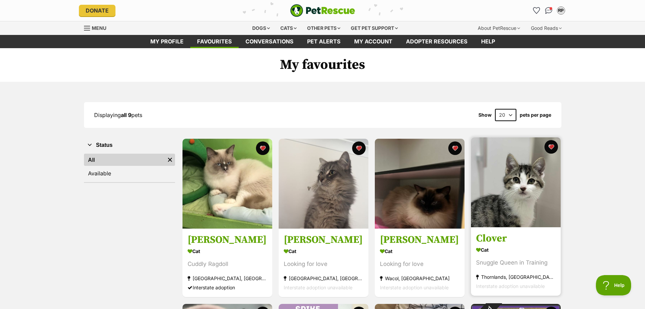
click at [501, 179] on img at bounding box center [516, 182] width 90 height 90
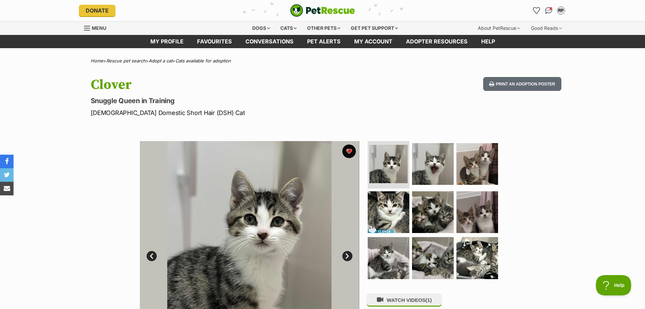
drag, startPoint x: 349, startPoint y: 150, endPoint x: 358, endPoint y: 146, distance: 10.2
click at [349, 150] on button "favourite" at bounding box center [349, 151] width 14 height 14
click at [540, 9] on icon "Favourites" at bounding box center [536, 10] width 8 height 8
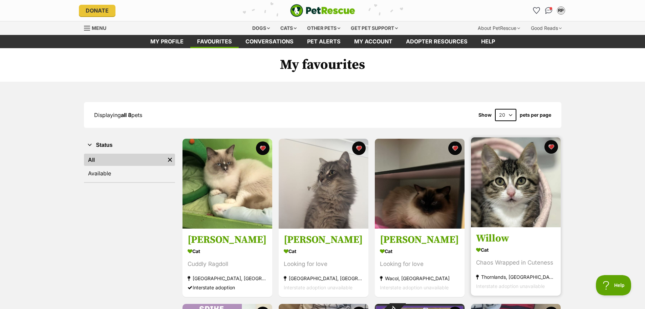
click at [492, 220] on img at bounding box center [516, 182] width 90 height 90
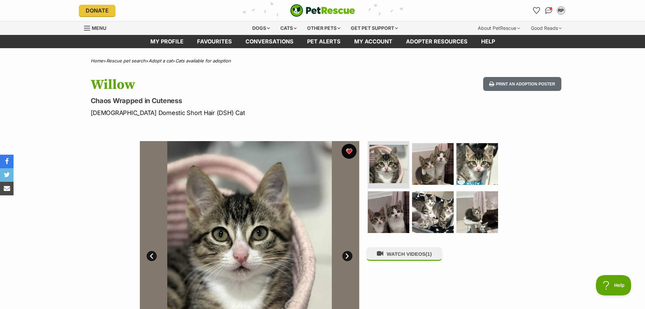
click at [351, 150] on button "favourite" at bounding box center [349, 151] width 15 height 15
click at [535, 7] on icon "Favourites" at bounding box center [536, 10] width 8 height 8
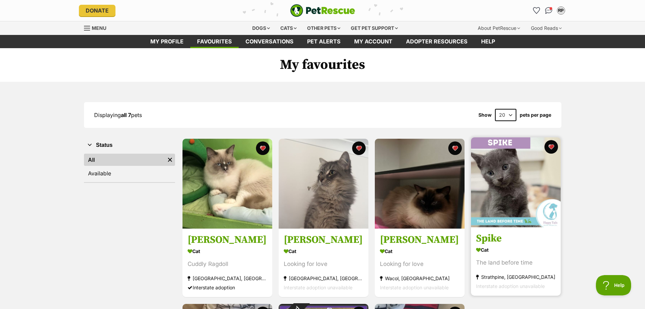
click at [491, 189] on img at bounding box center [516, 182] width 90 height 90
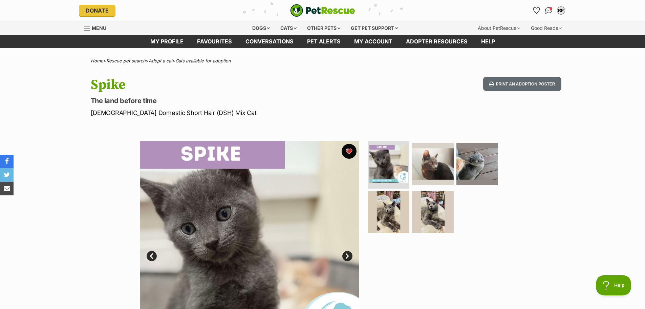
click at [353, 153] on button "favourite" at bounding box center [349, 151] width 15 height 15
click at [536, 10] on icon "Favourites" at bounding box center [536, 10] width 8 height 8
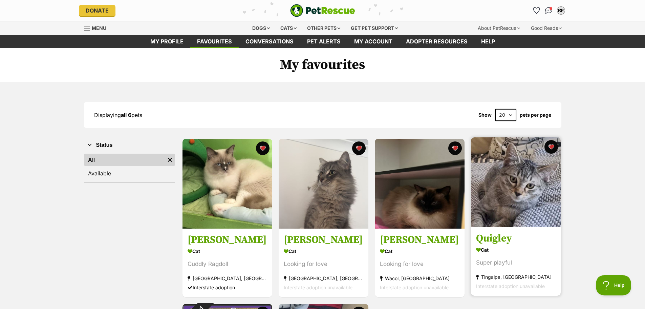
click at [522, 211] on img at bounding box center [516, 182] width 90 height 90
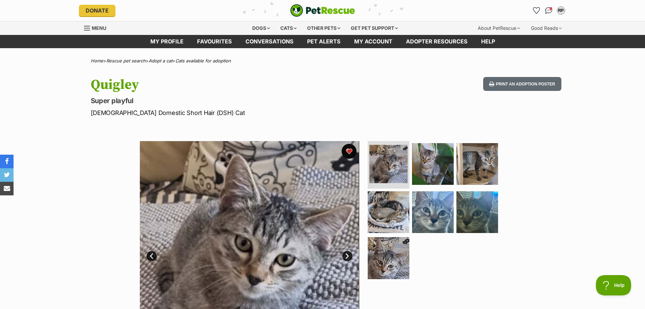
click at [349, 152] on button "favourite" at bounding box center [349, 151] width 15 height 15
click at [539, 11] on icon "Favourites" at bounding box center [536, 10] width 8 height 8
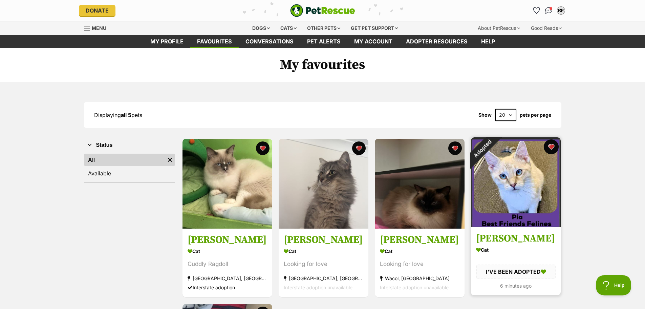
click at [553, 147] on button "favourite" at bounding box center [551, 146] width 15 height 15
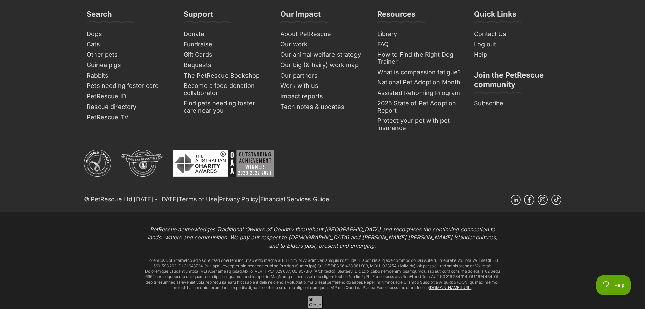
scroll to position [270, 0]
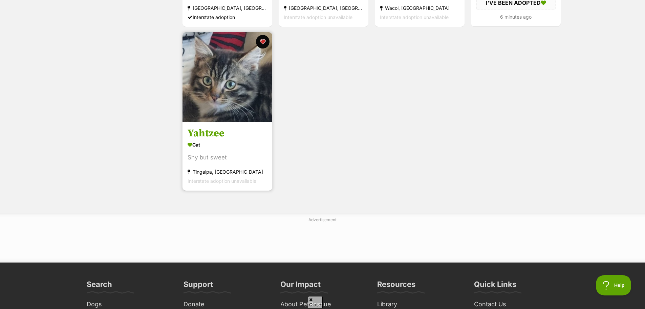
click at [233, 93] on img at bounding box center [228, 77] width 90 height 90
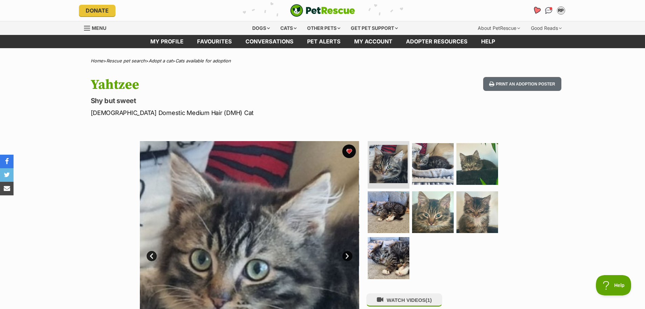
click at [535, 10] on icon "Favourites" at bounding box center [536, 10] width 8 height 8
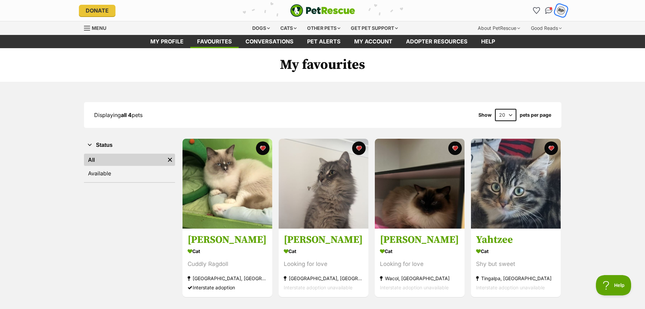
click at [562, 14] on div "RP" at bounding box center [561, 10] width 9 height 9
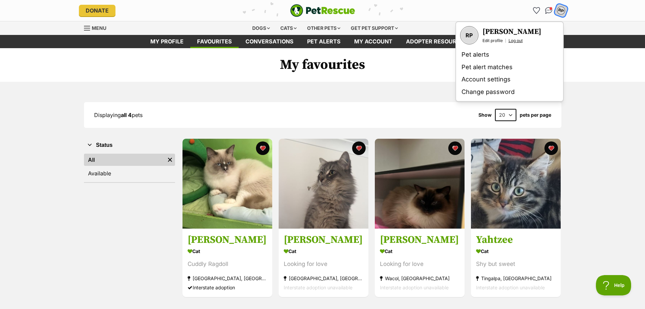
click at [523, 41] on link "Log out" at bounding box center [516, 40] width 14 height 5
